Goal: Navigation & Orientation: Find specific page/section

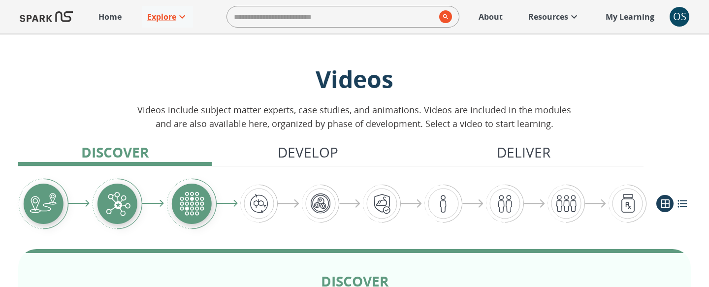
scroll to position [52, 0]
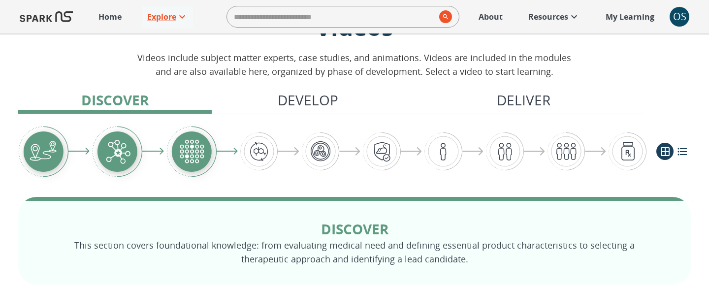
click at [111, 18] on p "Home" at bounding box center [110, 17] width 23 height 12
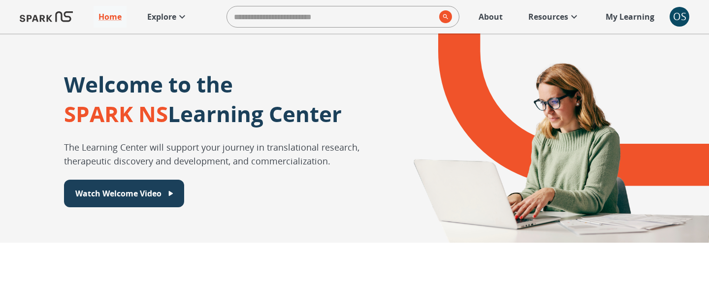
click at [630, 13] on p "My Learning" at bounding box center [630, 17] width 49 height 12
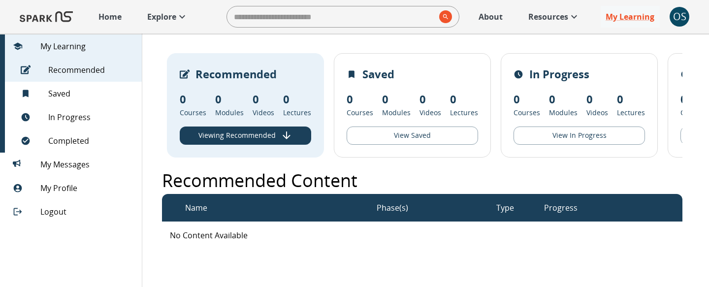
click at [105, 11] on p "Home" at bounding box center [110, 17] width 23 height 12
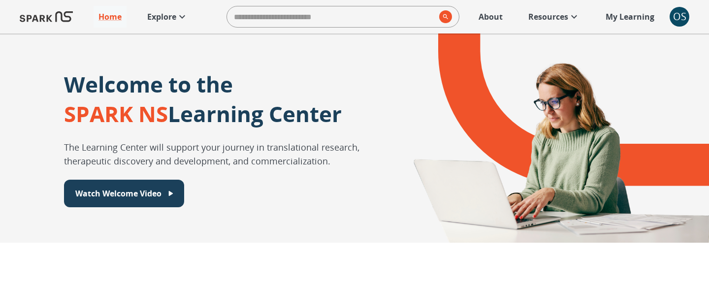
click at [158, 19] on p "Explore" at bounding box center [161, 17] width 29 height 12
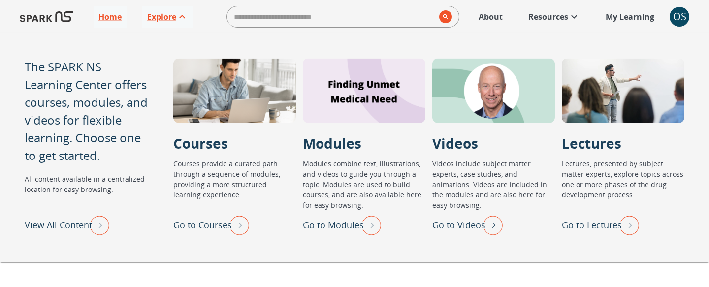
click at [433, 227] on p "Go to Videos" at bounding box center [459, 225] width 53 height 13
